Goal: Task Accomplishment & Management: Manage account settings

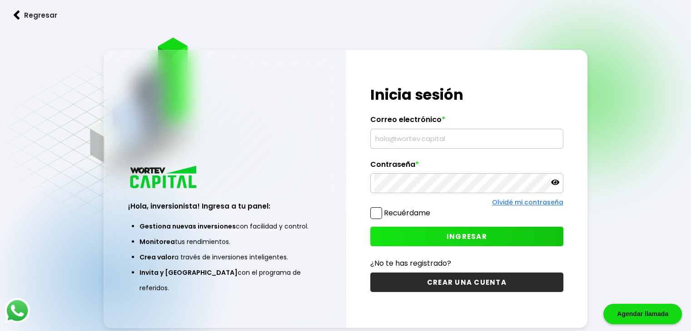
click at [418, 138] on input "text" at bounding box center [466, 138] width 185 height 19
type input "[EMAIL_ADDRESS][DOMAIN_NAME]"
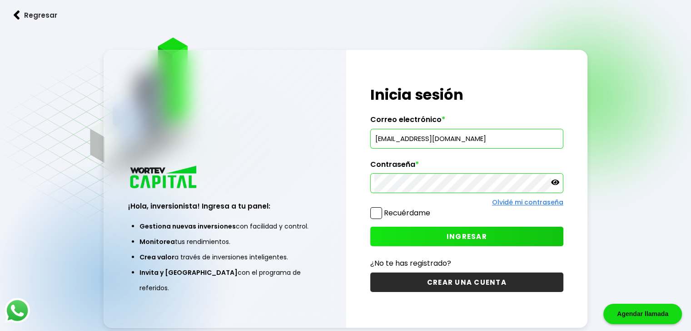
click at [459, 240] on span "INGRESAR" at bounding box center [466, 237] width 40 height 10
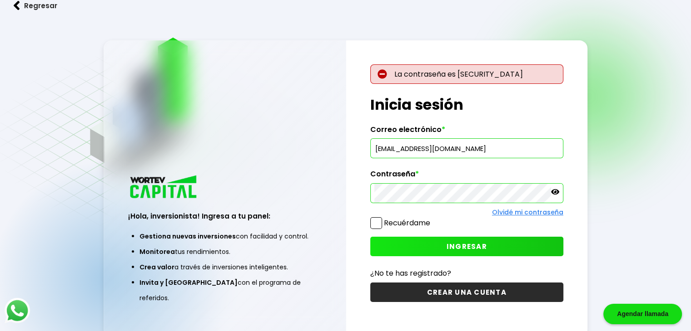
click at [555, 193] on icon at bounding box center [555, 191] width 8 height 5
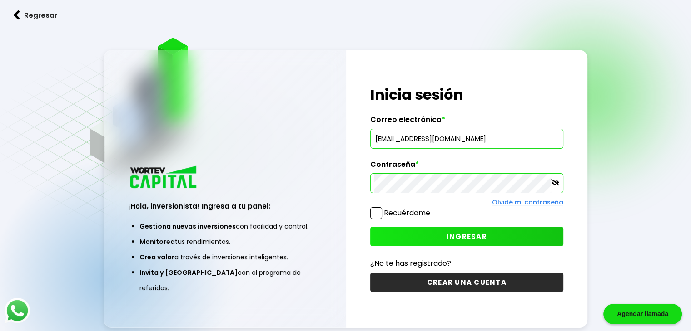
click at [464, 229] on button "INGRESAR" at bounding box center [466, 237] width 193 height 20
click at [459, 232] on span "INGRESAR" at bounding box center [466, 237] width 40 height 10
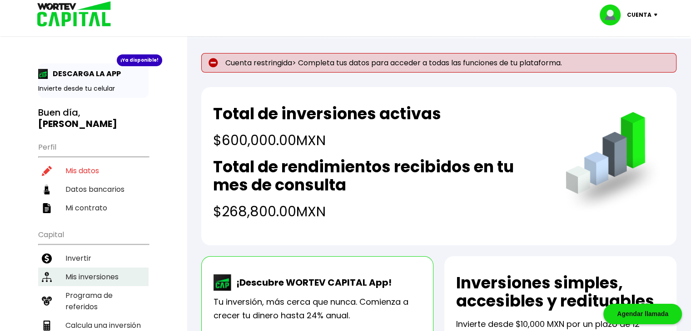
click at [99, 268] on li "Mis inversiones" at bounding box center [93, 277] width 110 height 19
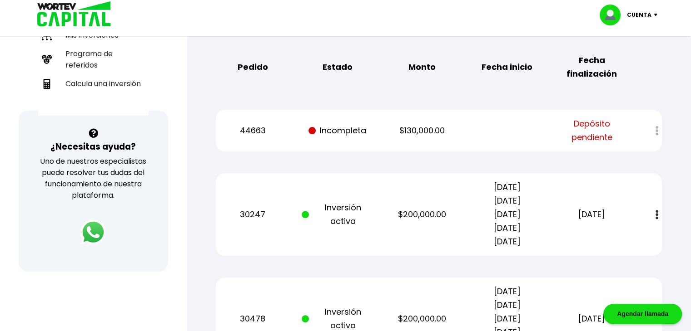
scroll to position [244, 0]
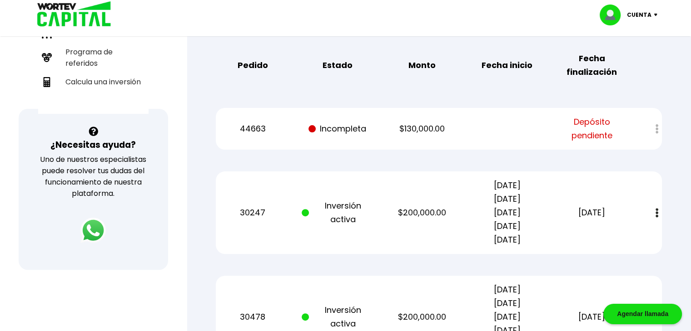
click at [650, 13] on p "Cuenta" at bounding box center [639, 15] width 25 height 14
click at [637, 60] on li "Cerrar sesión" at bounding box center [629, 60] width 73 height 19
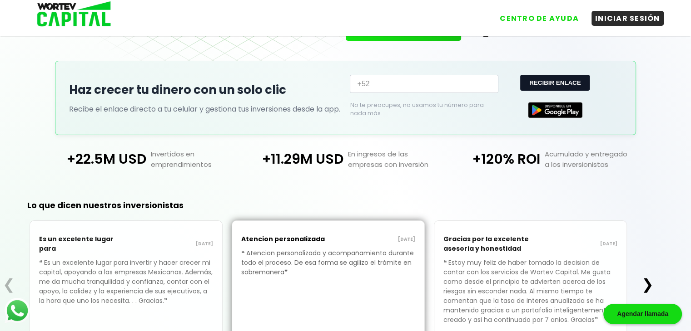
scroll to position [161, 0]
